Goal: Task Accomplishment & Management: Manage account settings

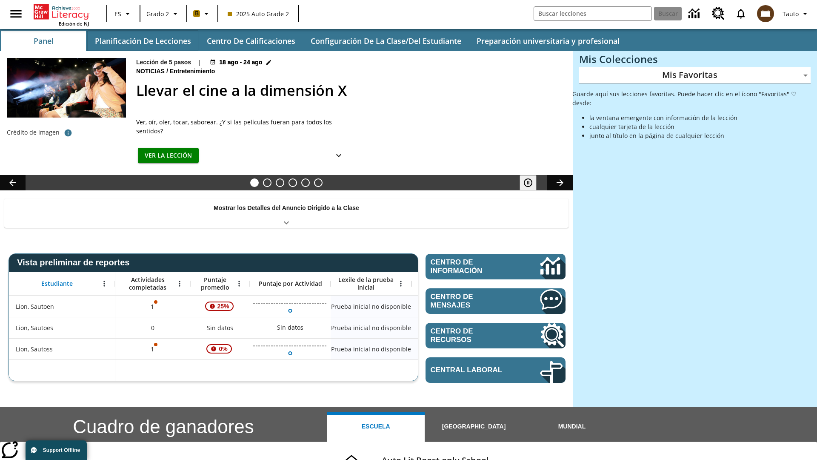
click at [143, 41] on button "Planificación de lecciones" at bounding box center [143, 41] width 111 height 20
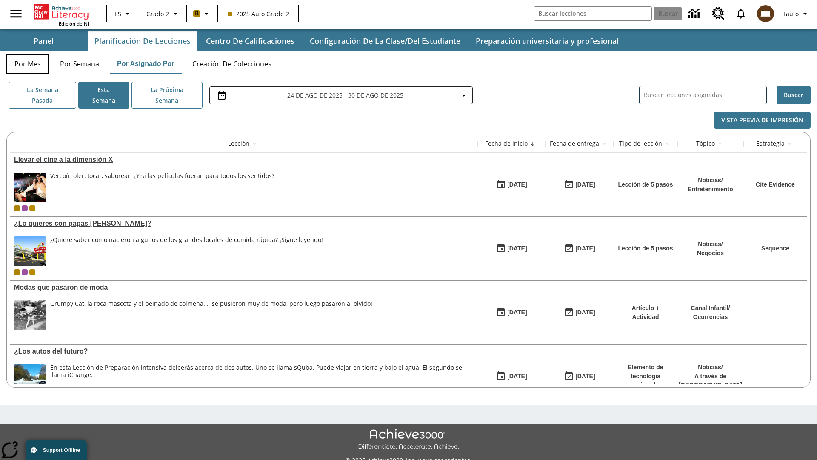
click at [28, 64] on button "Por mes" at bounding box center [27, 64] width 43 height 20
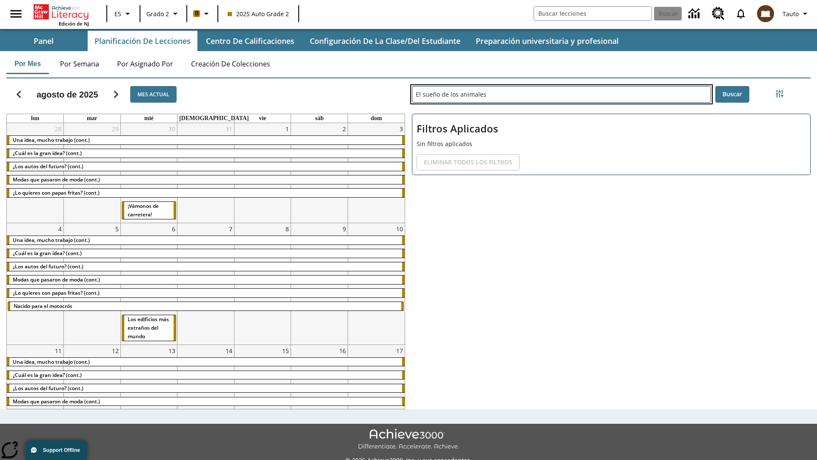
type input "El sueño de los animales"
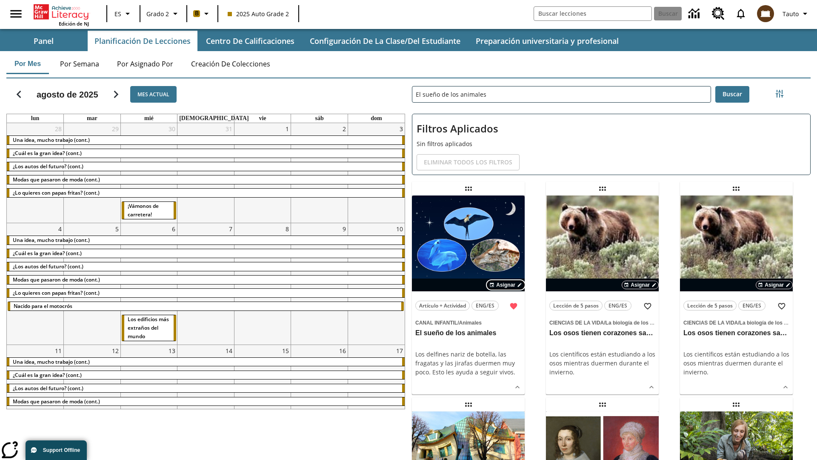
click at [506, 285] on span "Asignar" at bounding box center [505, 285] width 19 height 8
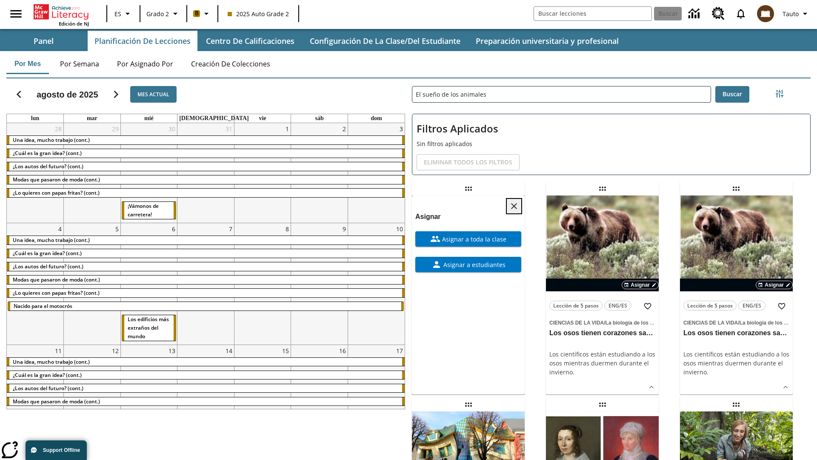
scroll to position [231, 0]
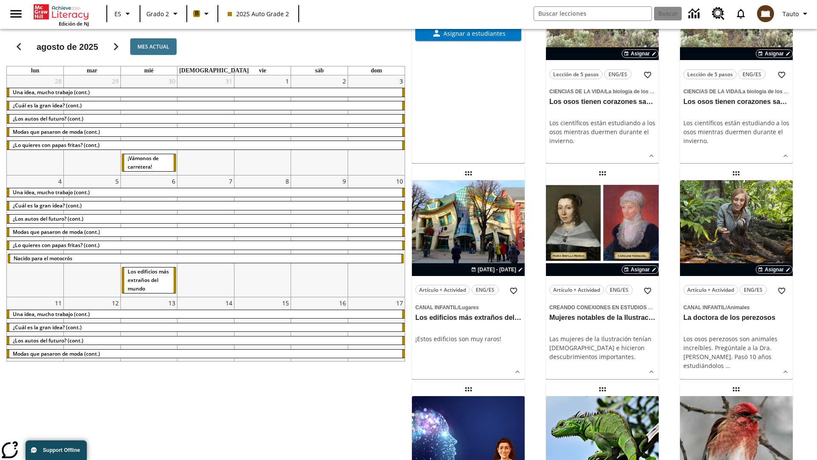
click at [468, 12] on span "Asignar a toda la clase" at bounding box center [474, 7] width 66 height 9
click at [468, 82] on span "Programar" at bounding box center [468, 77] width 37 height 9
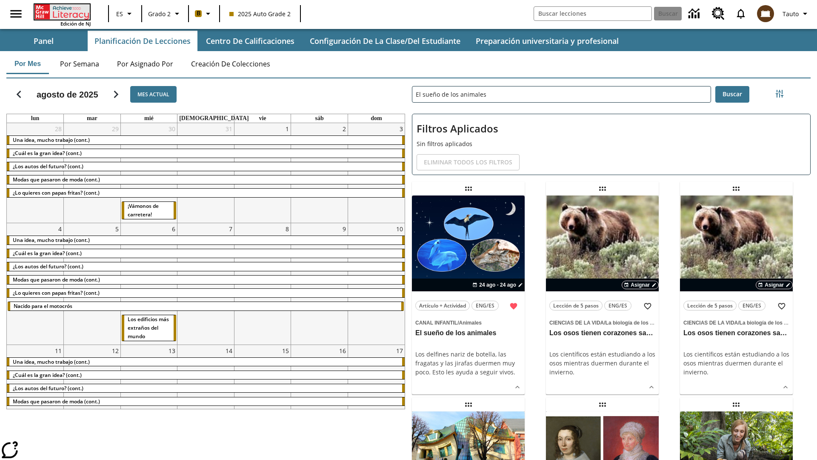
click at [61, 11] on icon "Portada" at bounding box center [62, 11] width 57 height 15
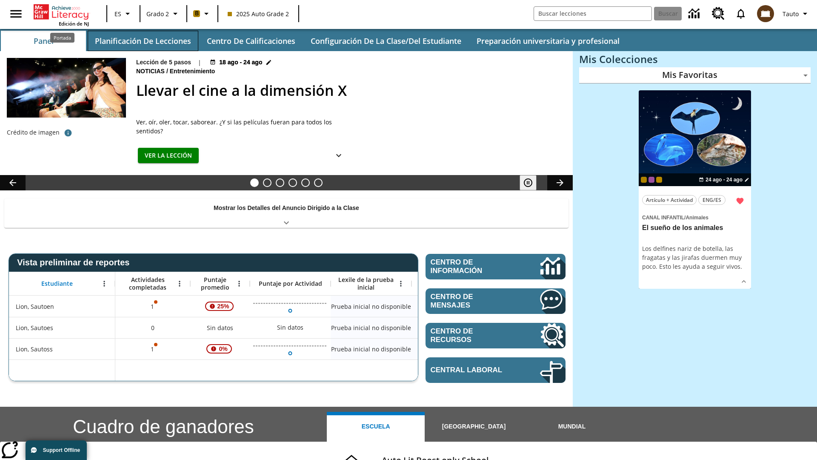
click at [143, 41] on button "Planificación de lecciones" at bounding box center [143, 41] width 111 height 20
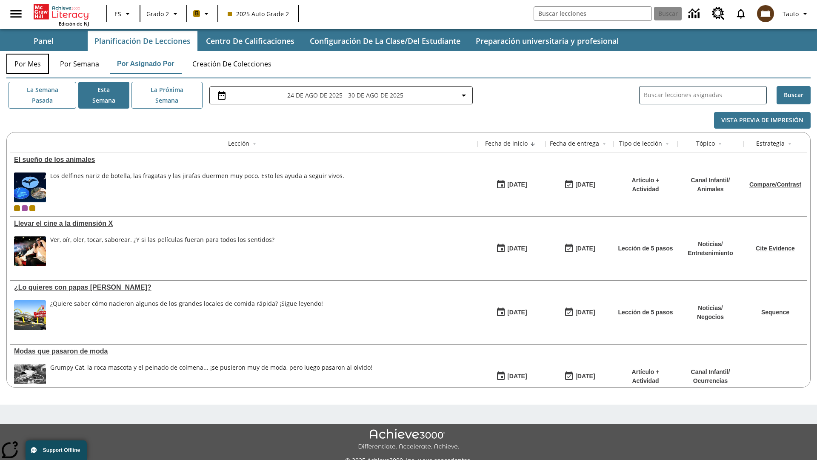
click at [28, 64] on button "Por mes" at bounding box center [27, 64] width 43 height 20
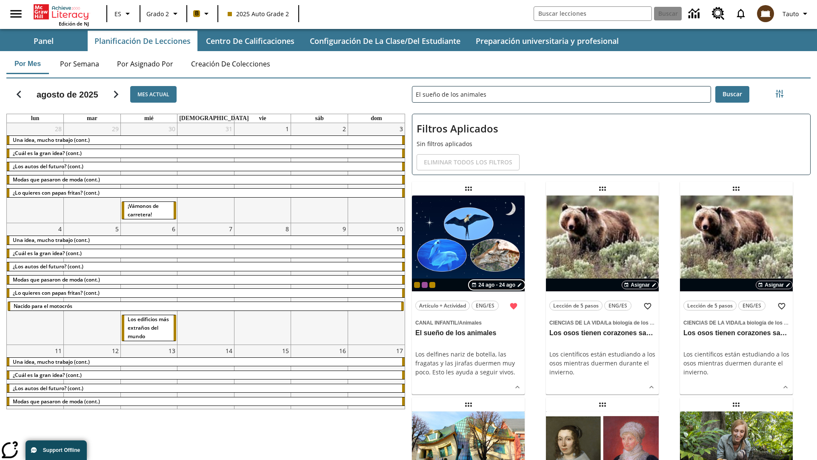
click at [498, 285] on span "24 ago - 24 ago" at bounding box center [496, 285] width 37 height 8
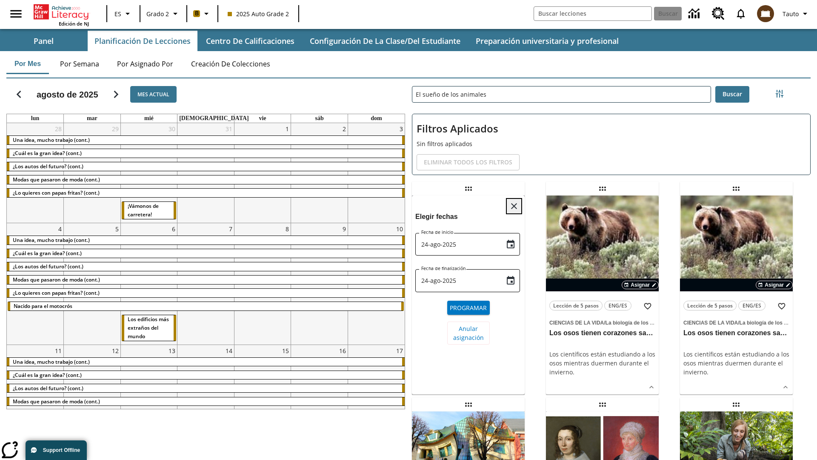
scroll to position [321, 0]
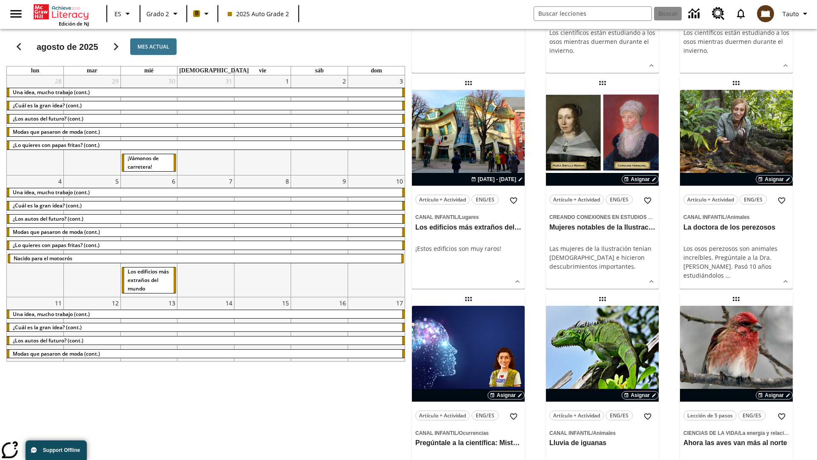
click at [468, 21] on span "Anular asignación" at bounding box center [468, 12] width 31 height 18
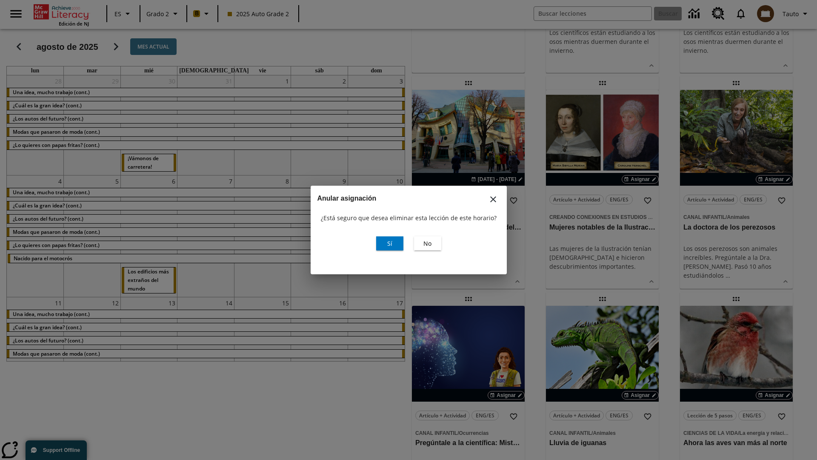
scroll to position [0, 0]
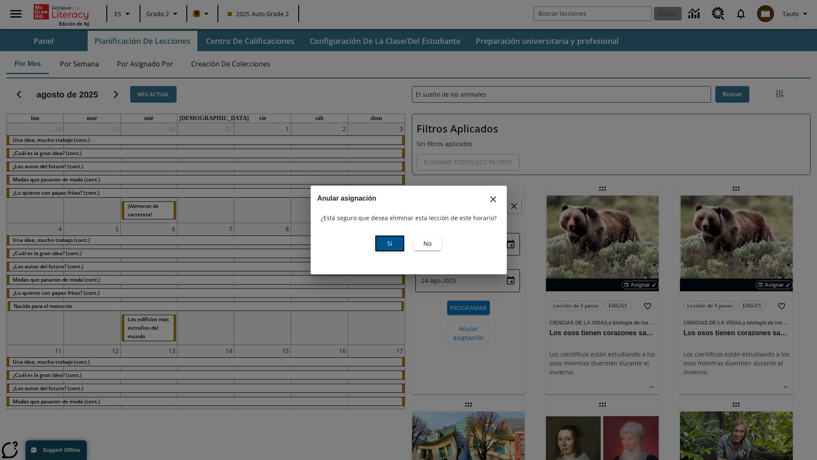
click at [390, 243] on span "Sí" at bounding box center [389, 243] width 5 height 9
